Goal: Task Accomplishment & Management: Use online tool/utility

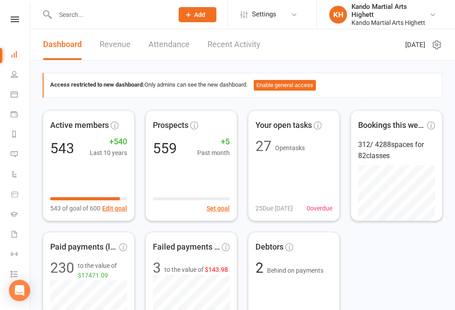
click at [18, 20] on icon at bounding box center [15, 19] width 8 height 6
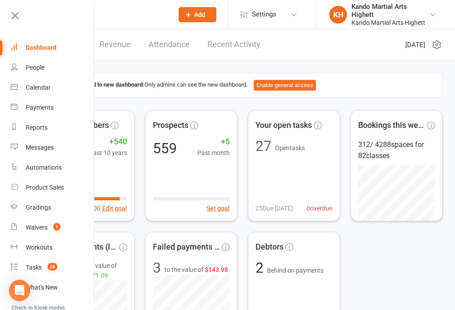
click at [34, 86] on div "Calendar" at bounding box center [38, 87] width 25 height 7
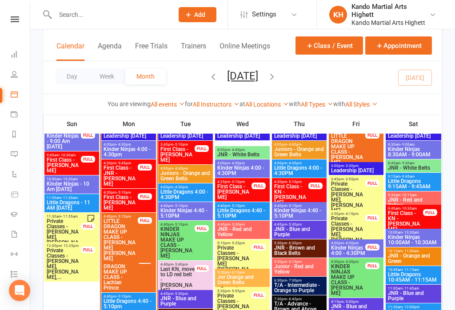
scroll to position [863, 0]
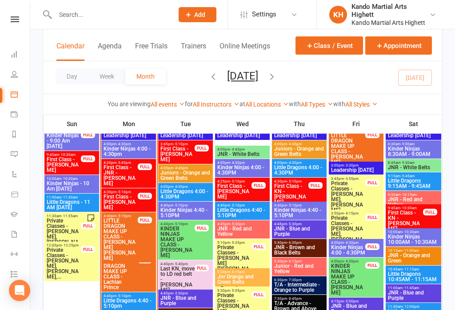
click at [120, 152] on span "Kinder Ninjas 4:00 - 4:30pm" at bounding box center [128, 151] width 51 height 11
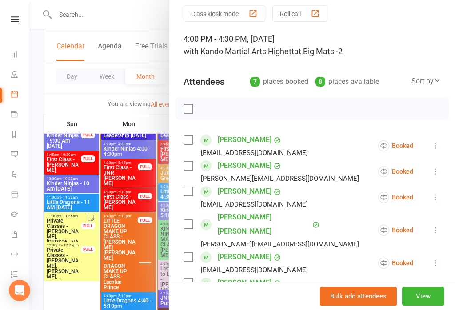
scroll to position [35, 0]
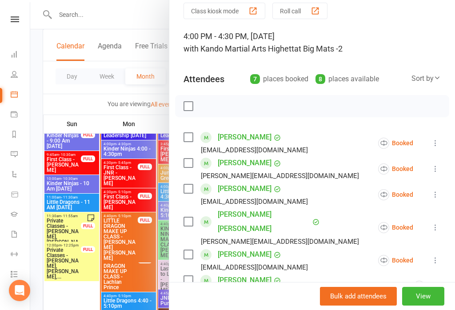
click at [429, 144] on li "[PERSON_NAME] [PERSON_NAME][EMAIL_ADDRESS][DOMAIN_NAME] Booked More info Remove…" at bounding box center [312, 143] width 257 height 26
click at [435, 148] on button at bounding box center [435, 143] width 11 height 11
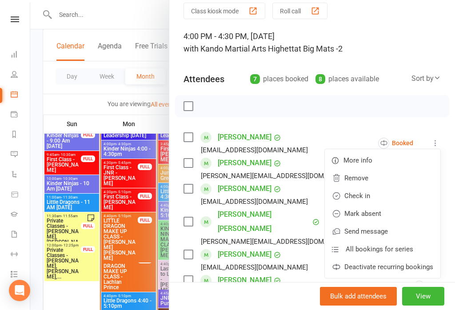
click at [394, 192] on link "Check in" at bounding box center [383, 196] width 116 height 18
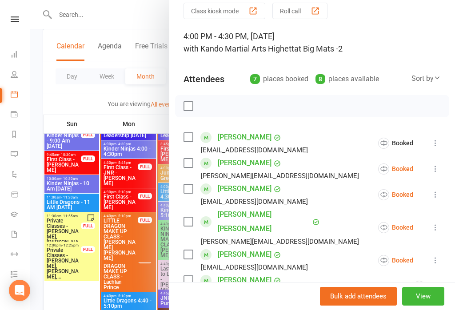
click at [433, 170] on icon at bounding box center [435, 168] width 9 height 9
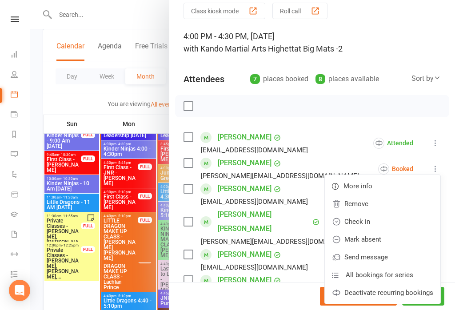
click at [389, 221] on link "Check in" at bounding box center [383, 222] width 116 height 18
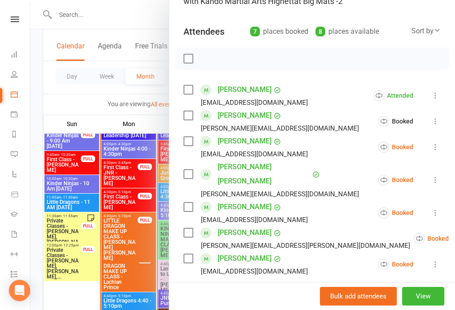
scroll to position [84, 0]
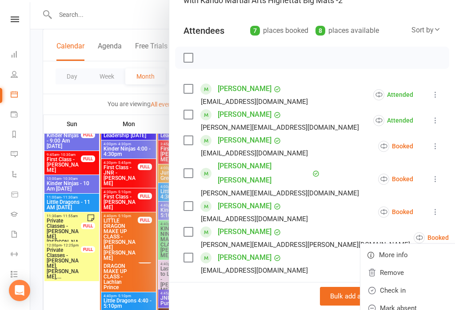
click at [389, 282] on link "Check in" at bounding box center [419, 291] width 116 height 18
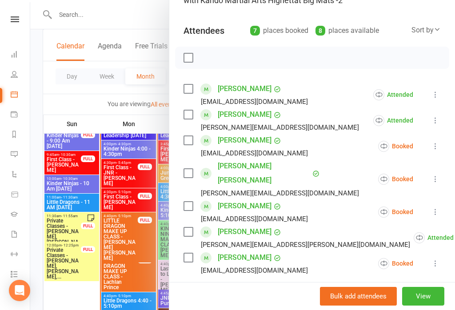
click at [440, 207] on button at bounding box center [435, 212] width 11 height 11
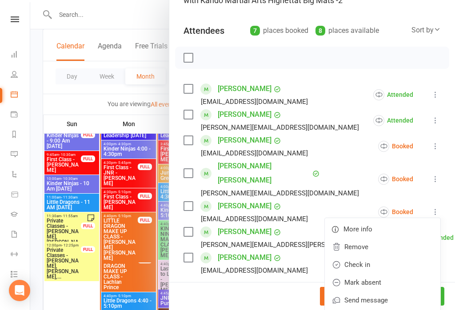
click at [382, 256] on link "Check in" at bounding box center [383, 265] width 116 height 18
